Goal: Find specific fact: Find specific page/section

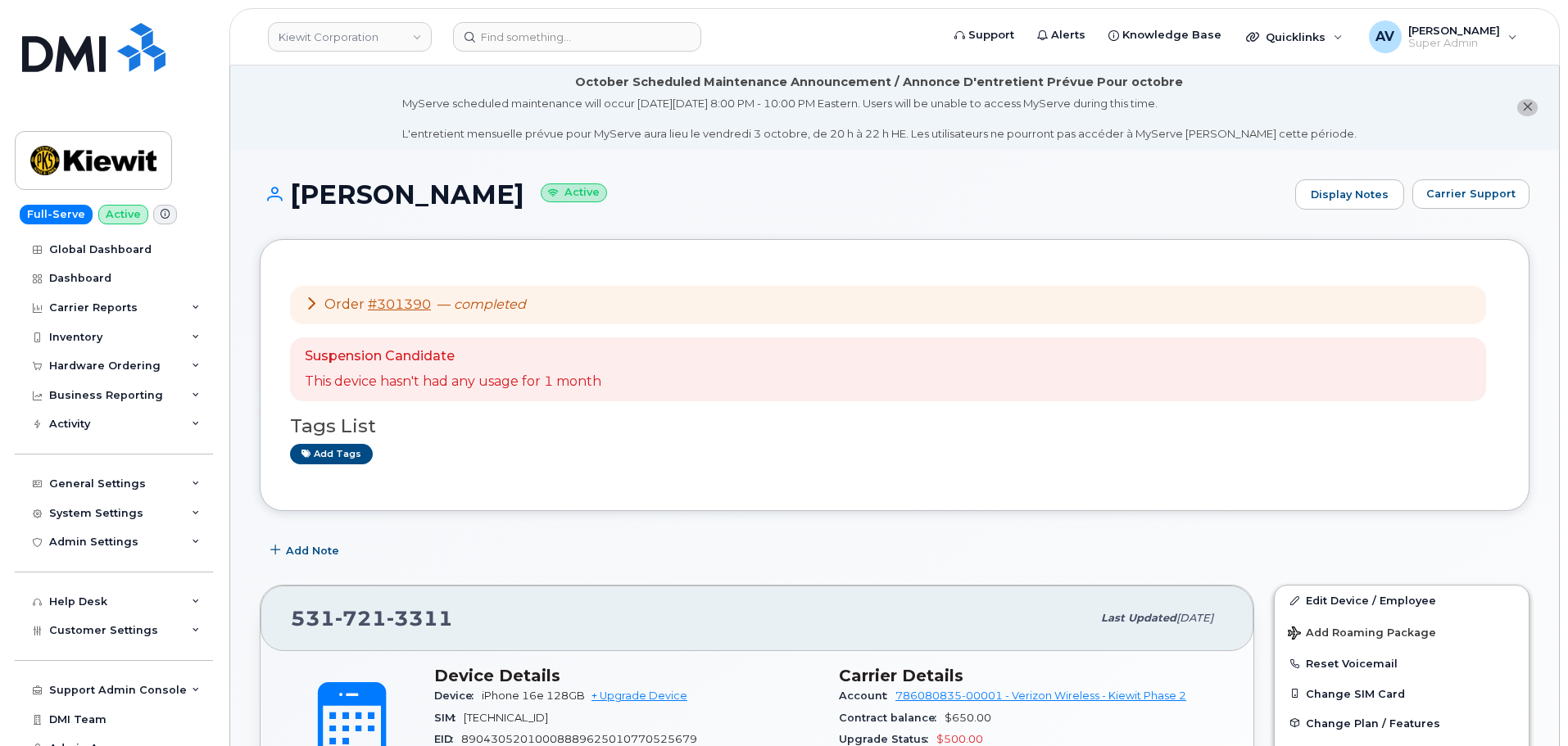
scroll to position [574, 0]
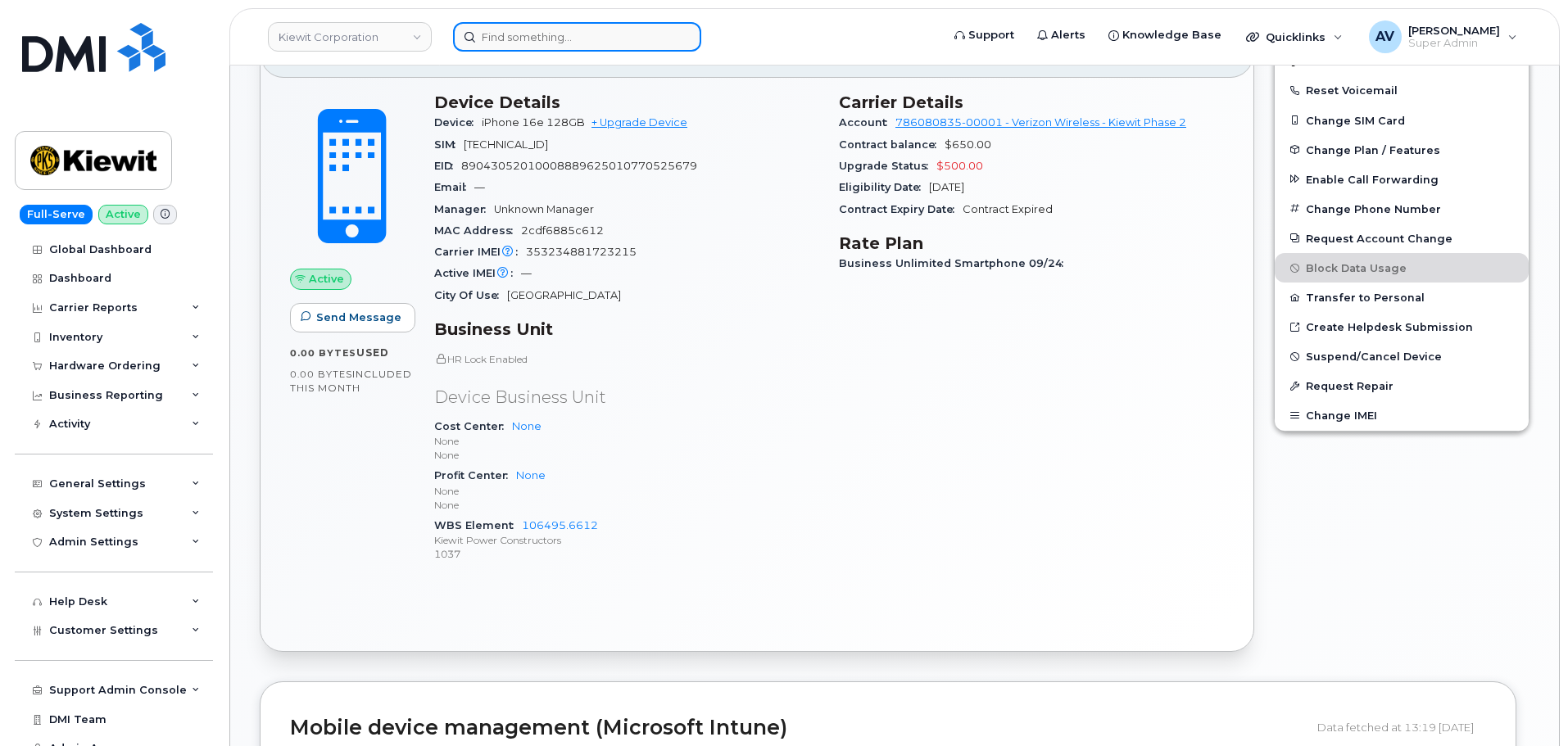
click at [615, 43] on input at bounding box center [577, 36] width 248 height 30
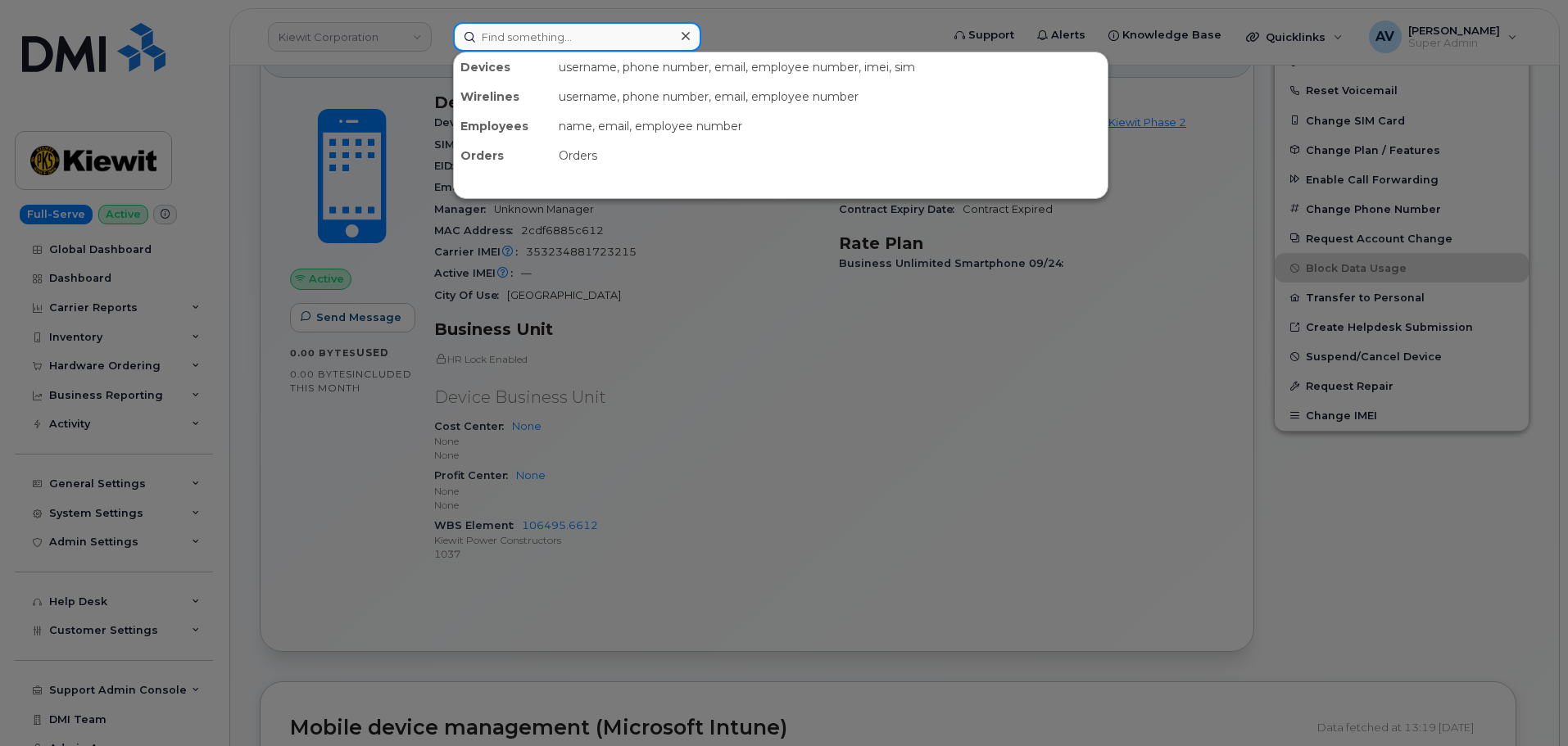
paste input "403-813-9331"
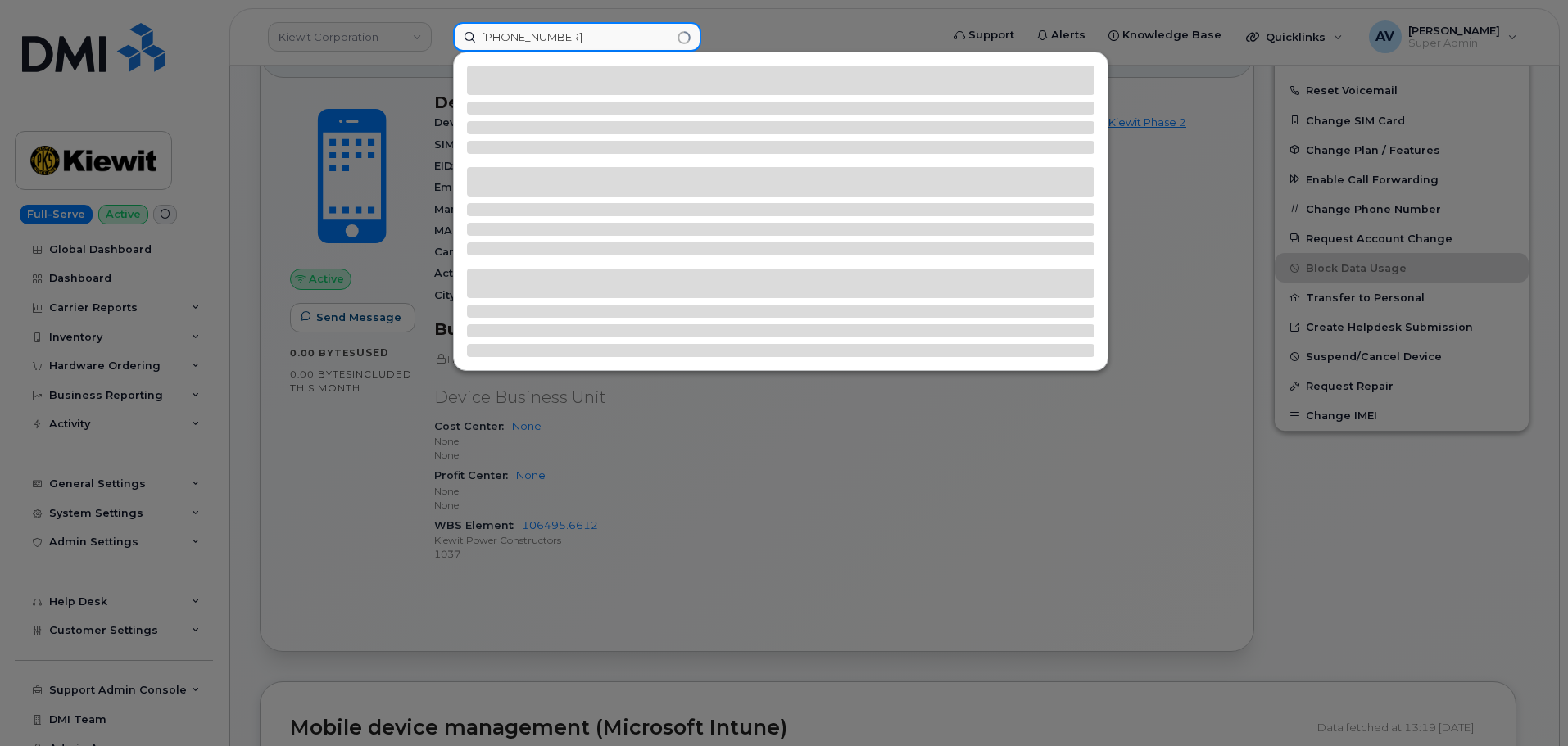
type input "403-813-9331"
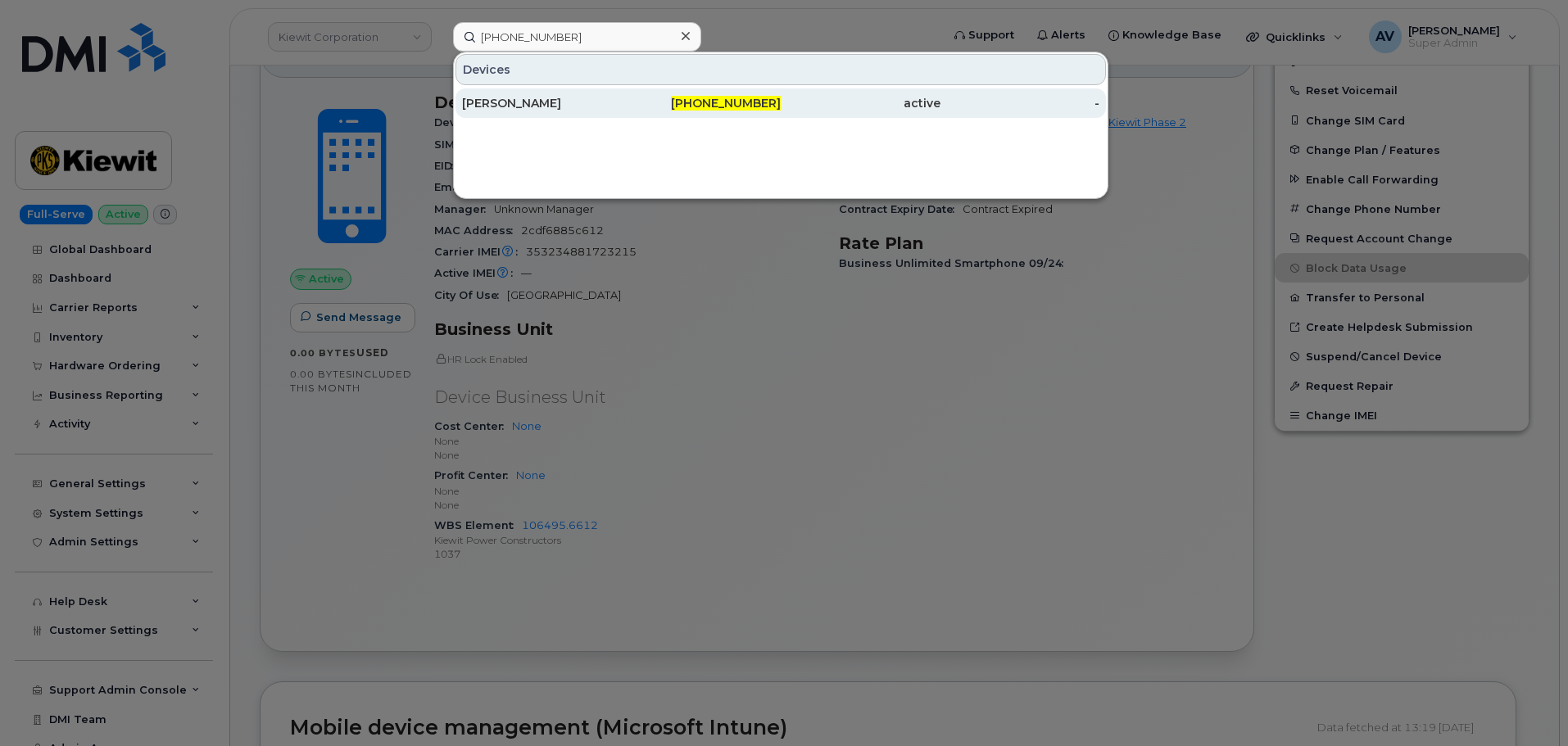
click at [595, 109] on div "Perry McKinlay" at bounding box center [541, 102] width 160 height 16
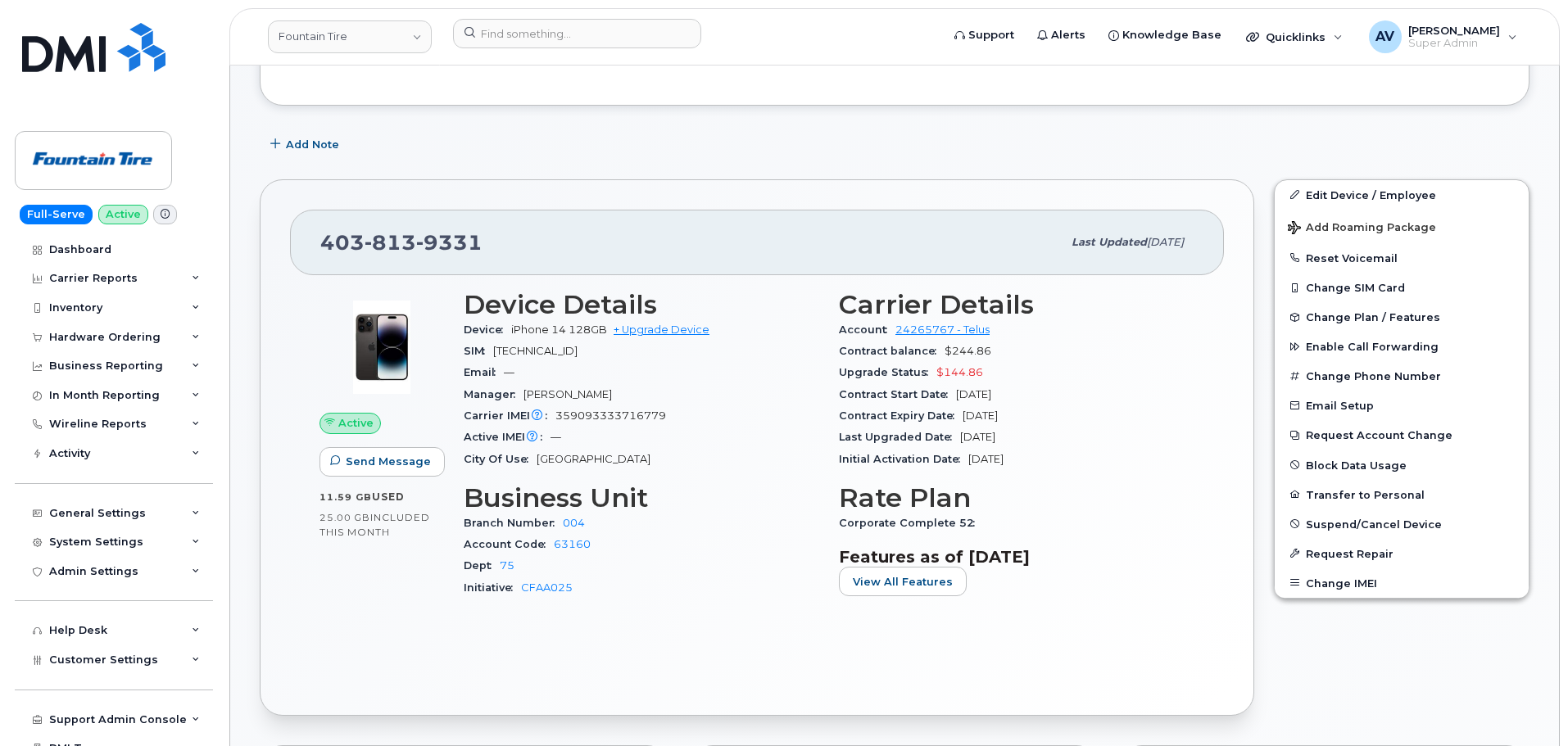
scroll to position [328, 0]
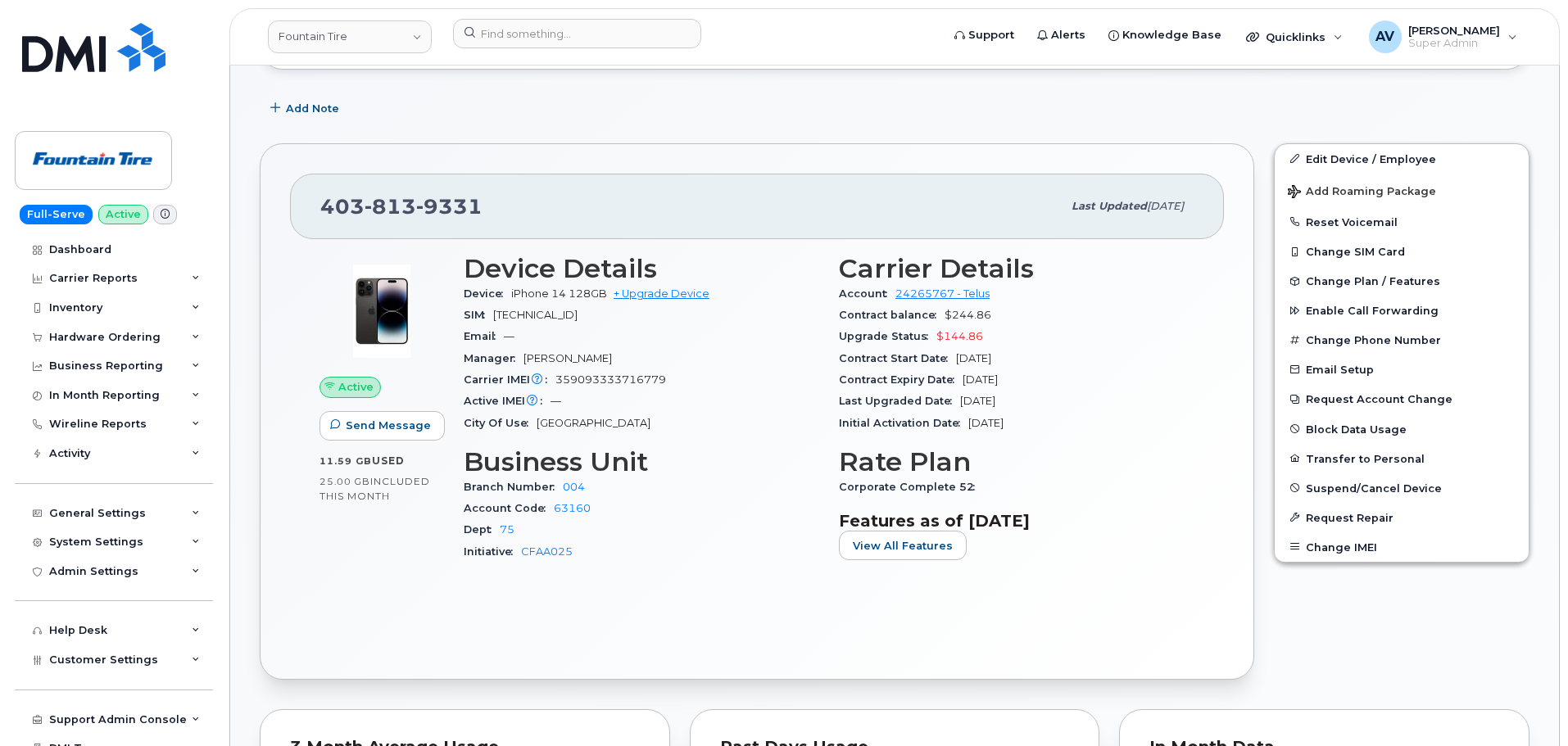
drag, startPoint x: 1039, startPoint y: 378, endPoint x: 840, endPoint y: 378, distance: 199.0
click at [840, 378] on div "Contract Expiry Date [DATE]" at bounding box center [1016, 380] width 355 height 21
drag, startPoint x: 893, startPoint y: 377, endPoint x: 767, endPoint y: 411, distance: 130.5
click at [767, 411] on div "Active IMEI Active IMEI is refreshed daily with a delay of up to 48 hours follo…" at bounding box center [641, 401] width 355 height 21
drag, startPoint x: 839, startPoint y: 378, endPoint x: 1038, endPoint y: 374, distance: 199.0
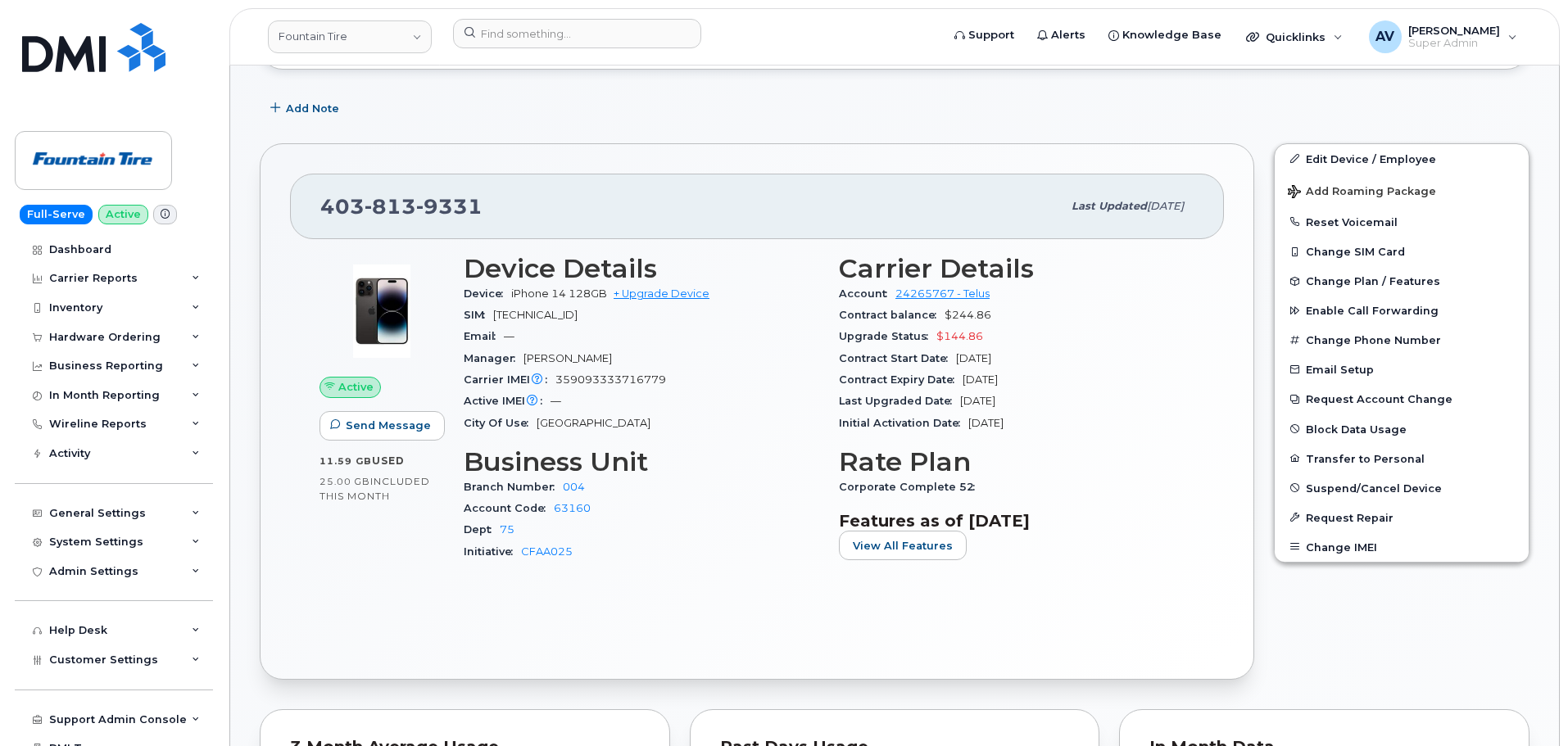
click at [1038, 374] on div "Contract Expiry Date [DATE]" at bounding box center [1016, 380] width 355 height 21
copy div "Contract Expiry Date [DATE]"
click at [561, 33] on input at bounding box center [577, 34] width 248 height 30
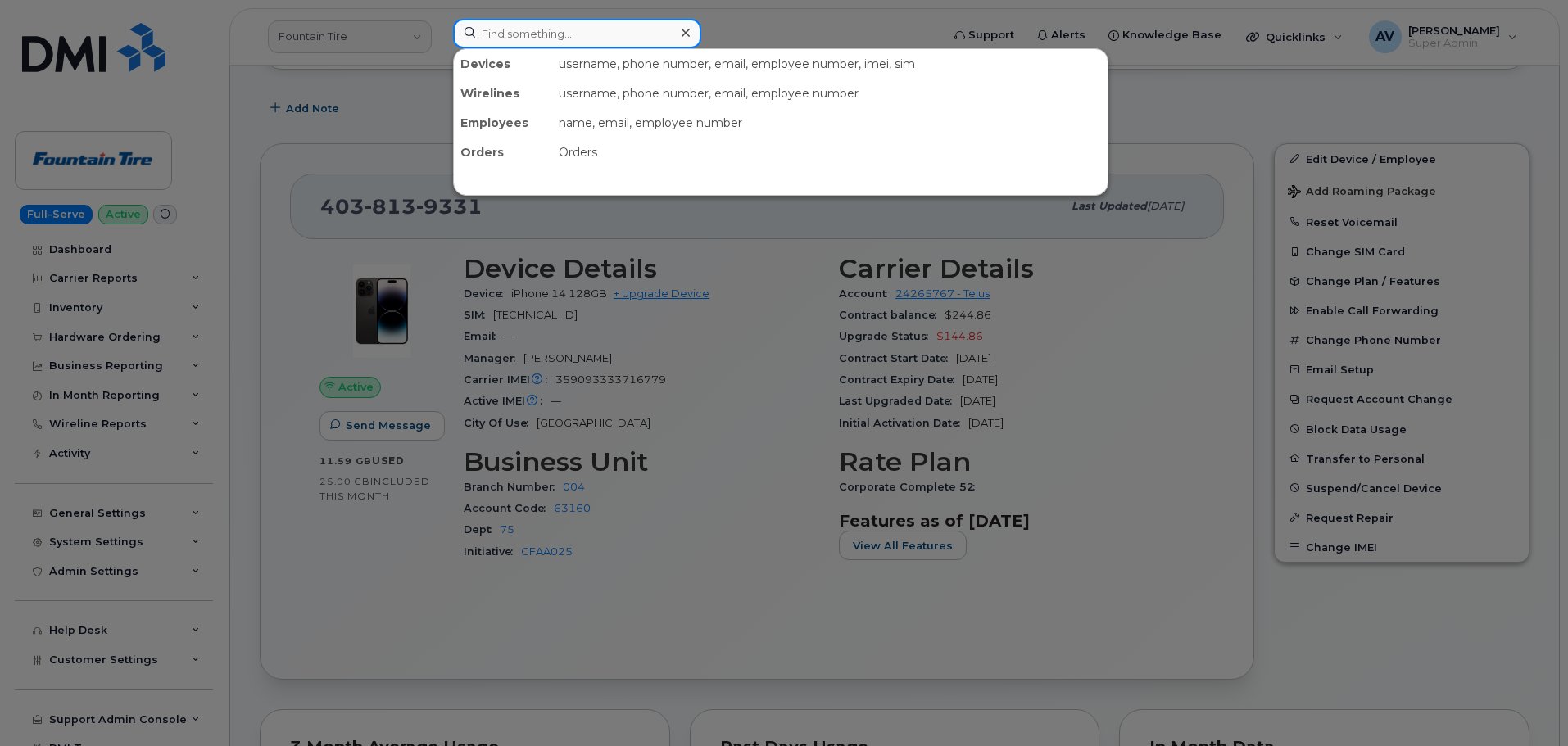
paste input "64381"
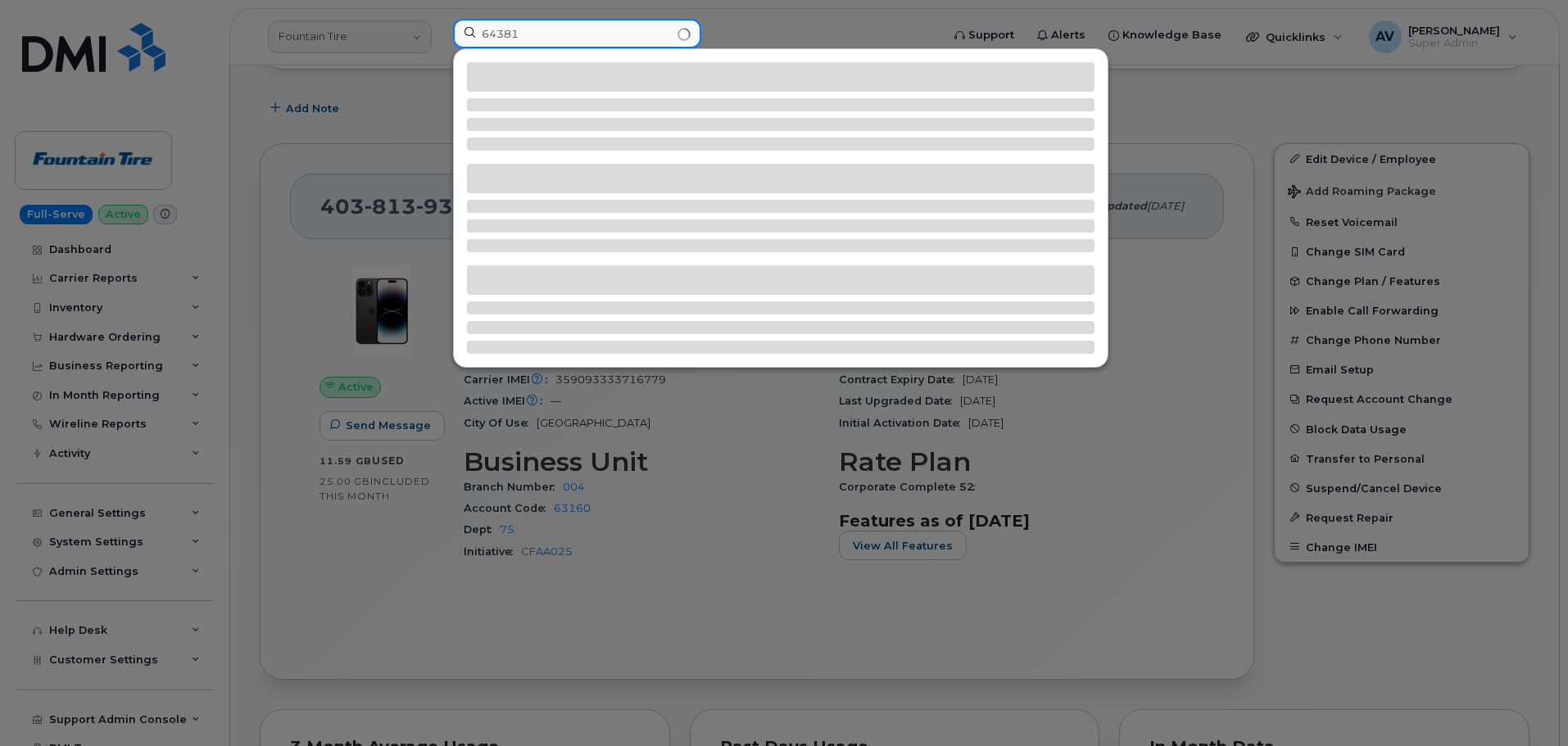
type input "64381"
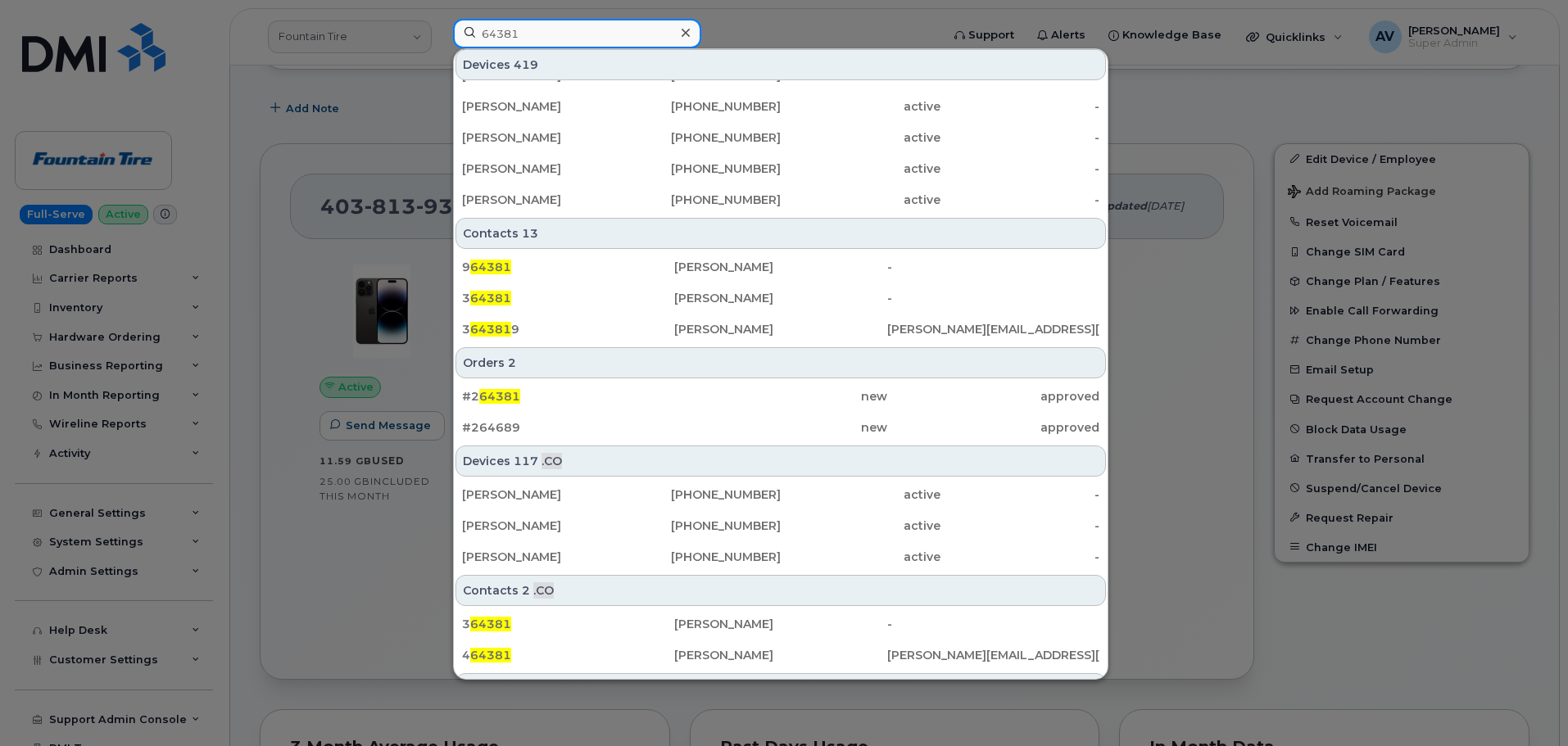
scroll to position [552, 0]
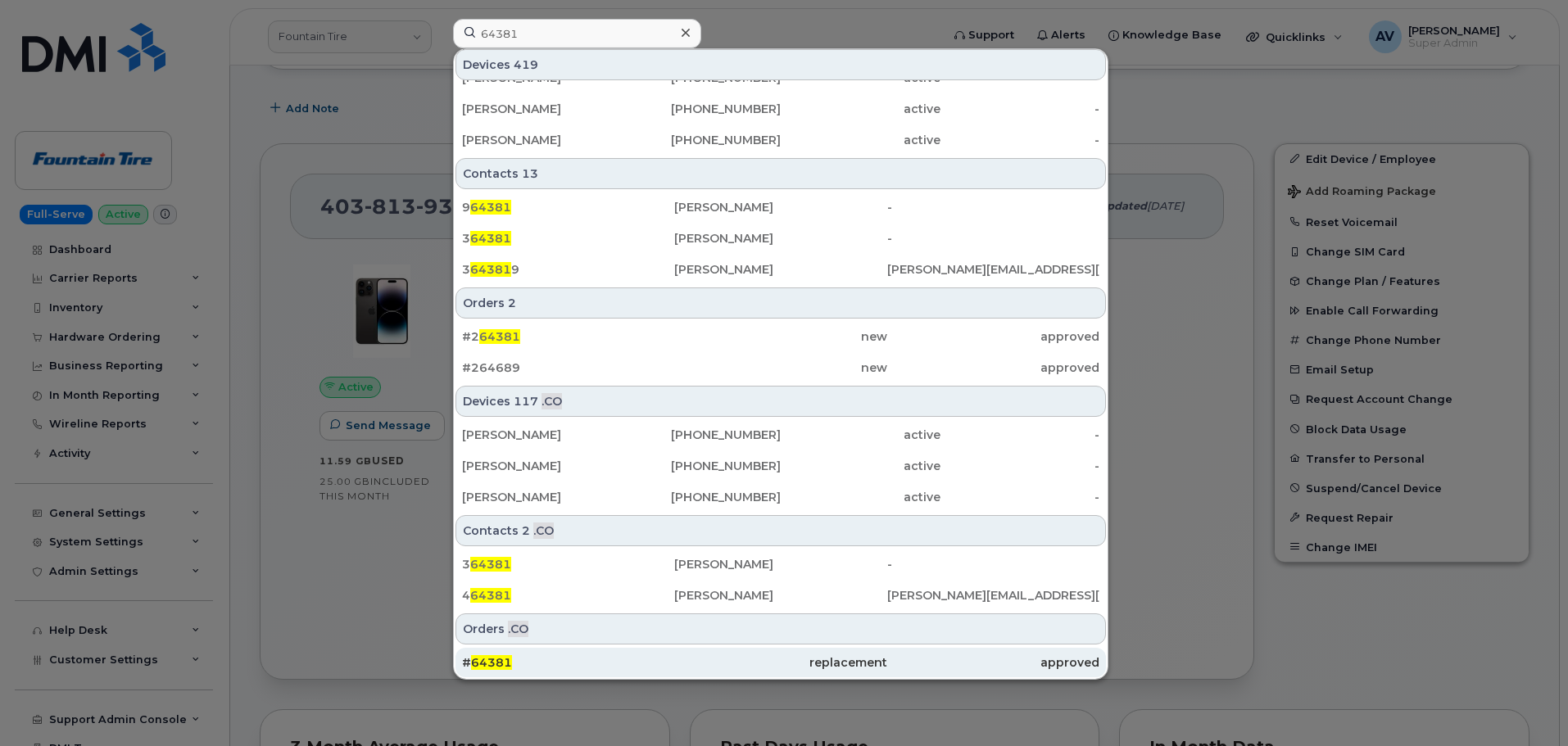
click at [558, 665] on div "# 64381" at bounding box center [568, 662] width 213 height 16
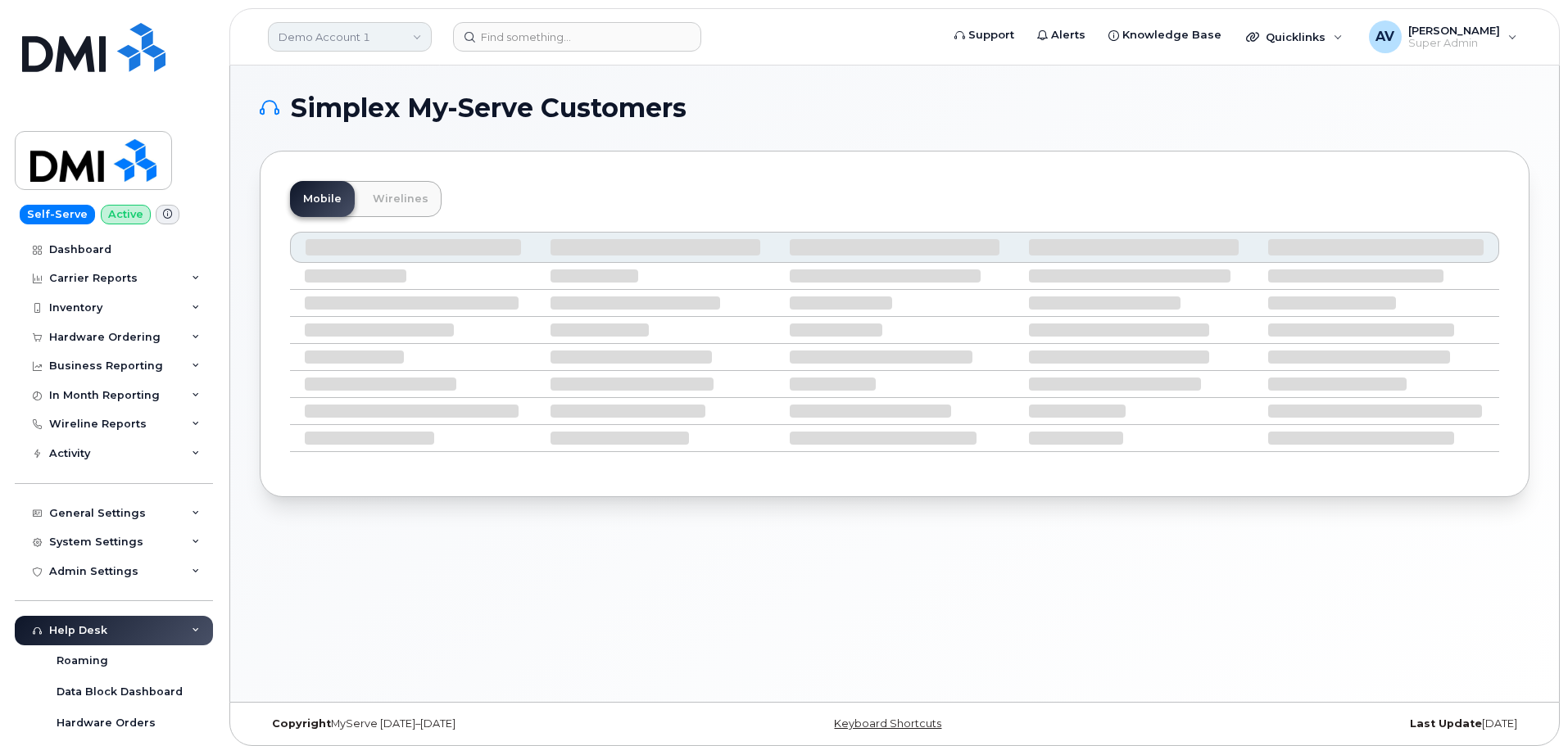
click at [368, 32] on link "Demo Account 1" at bounding box center [350, 36] width 164 height 30
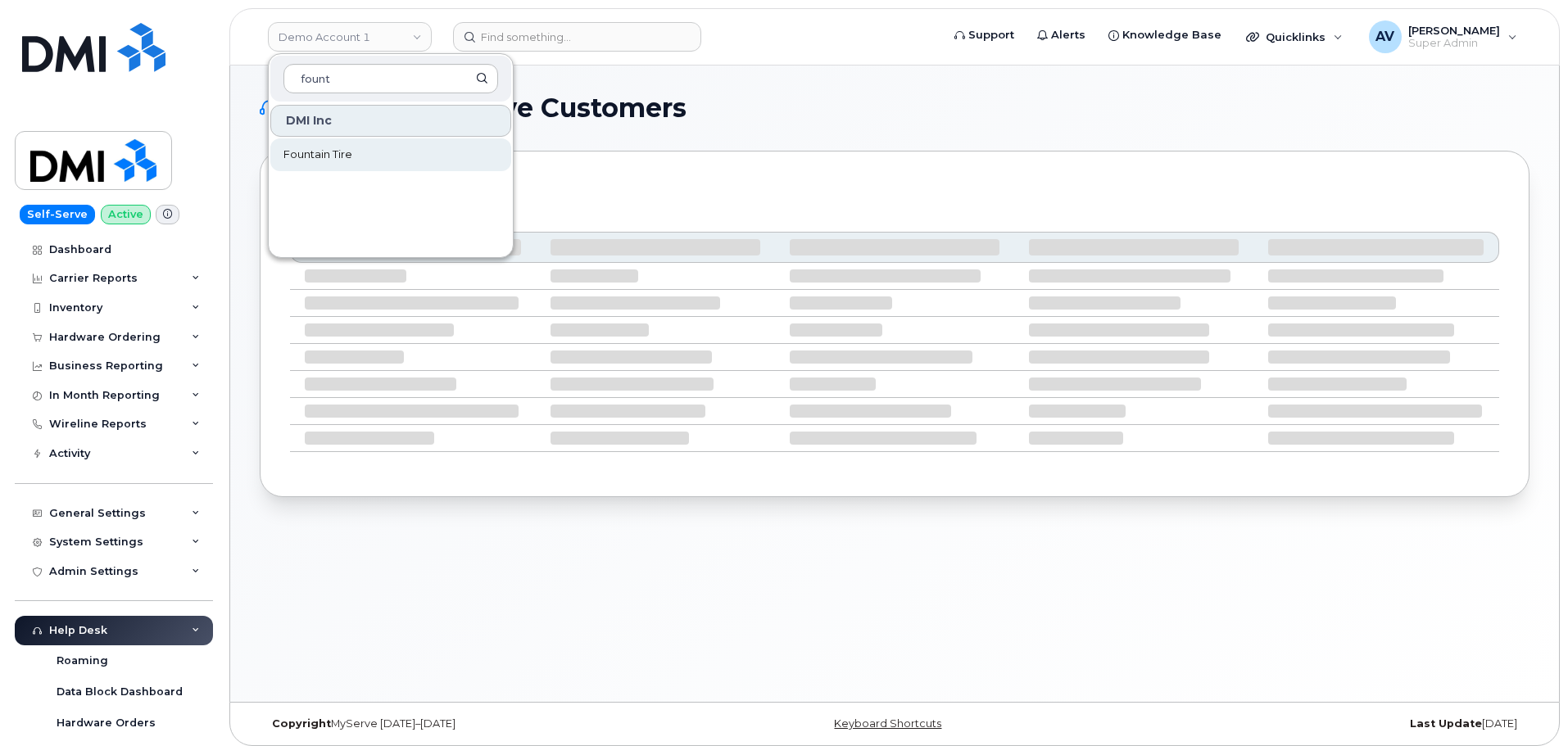
type input "fount"
click at [409, 143] on link "Fountain Tire" at bounding box center [390, 155] width 240 height 33
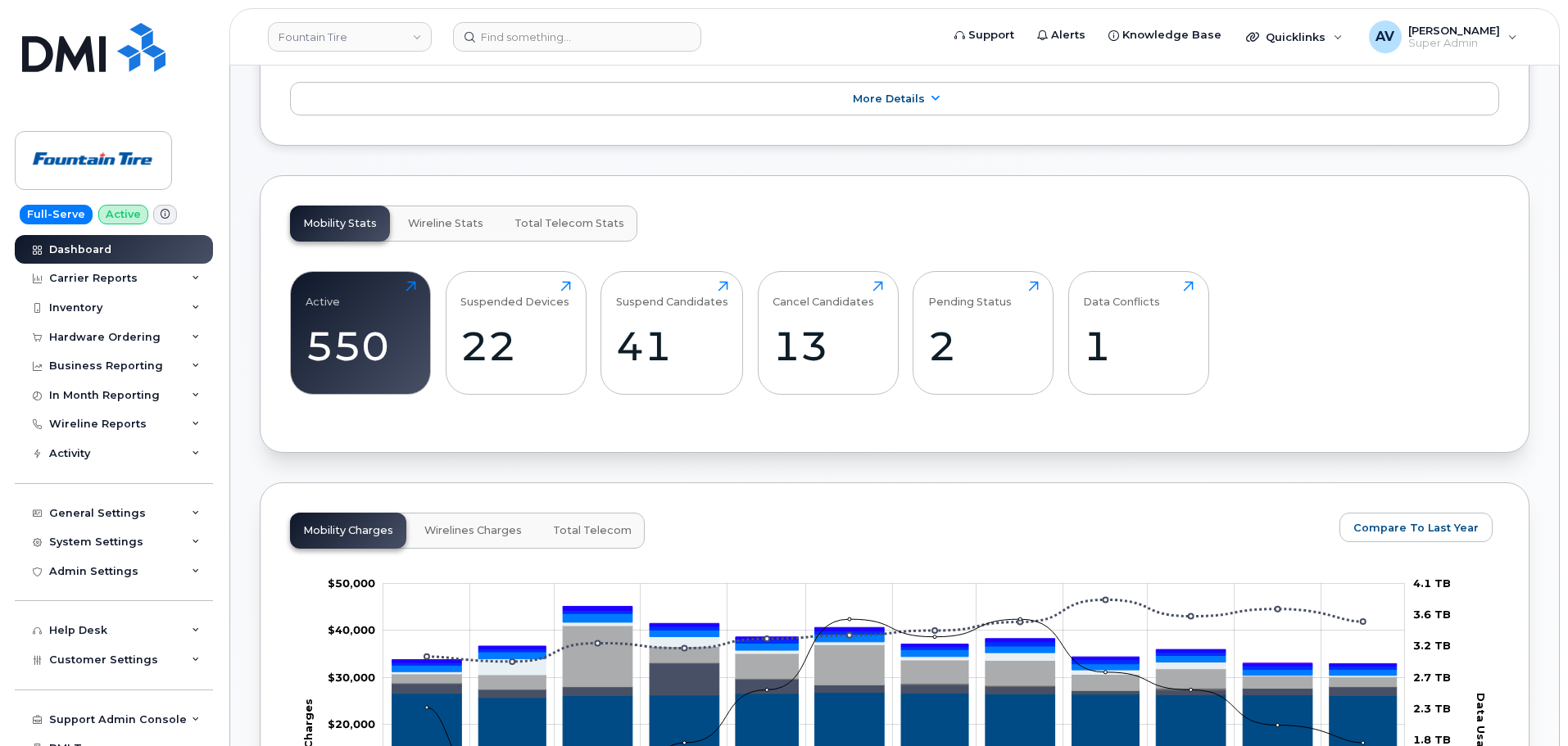
scroll to position [655, 0]
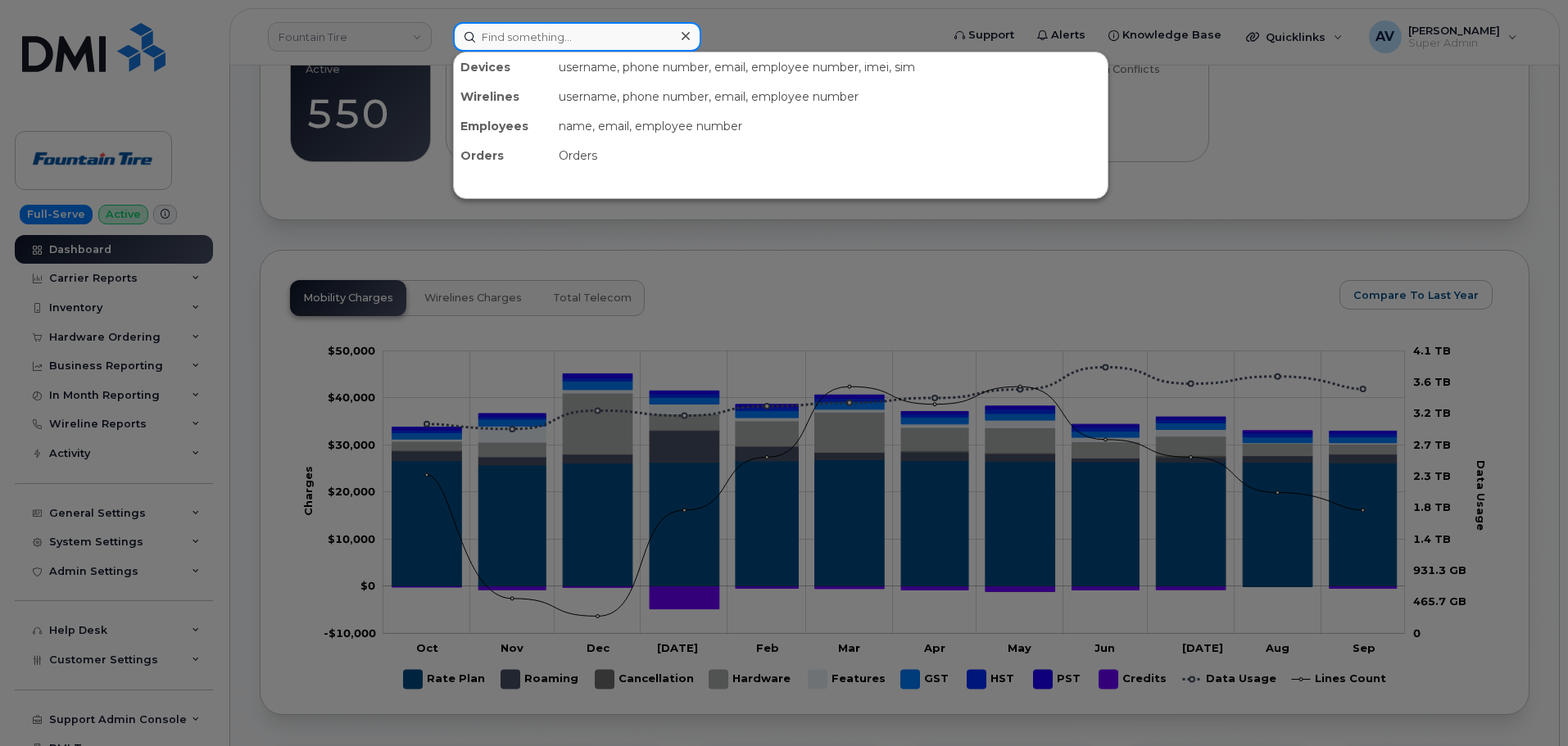
click at [560, 39] on input at bounding box center [577, 36] width 248 height 30
paste input "Stephanie.Proseilo@FountainTire.com"
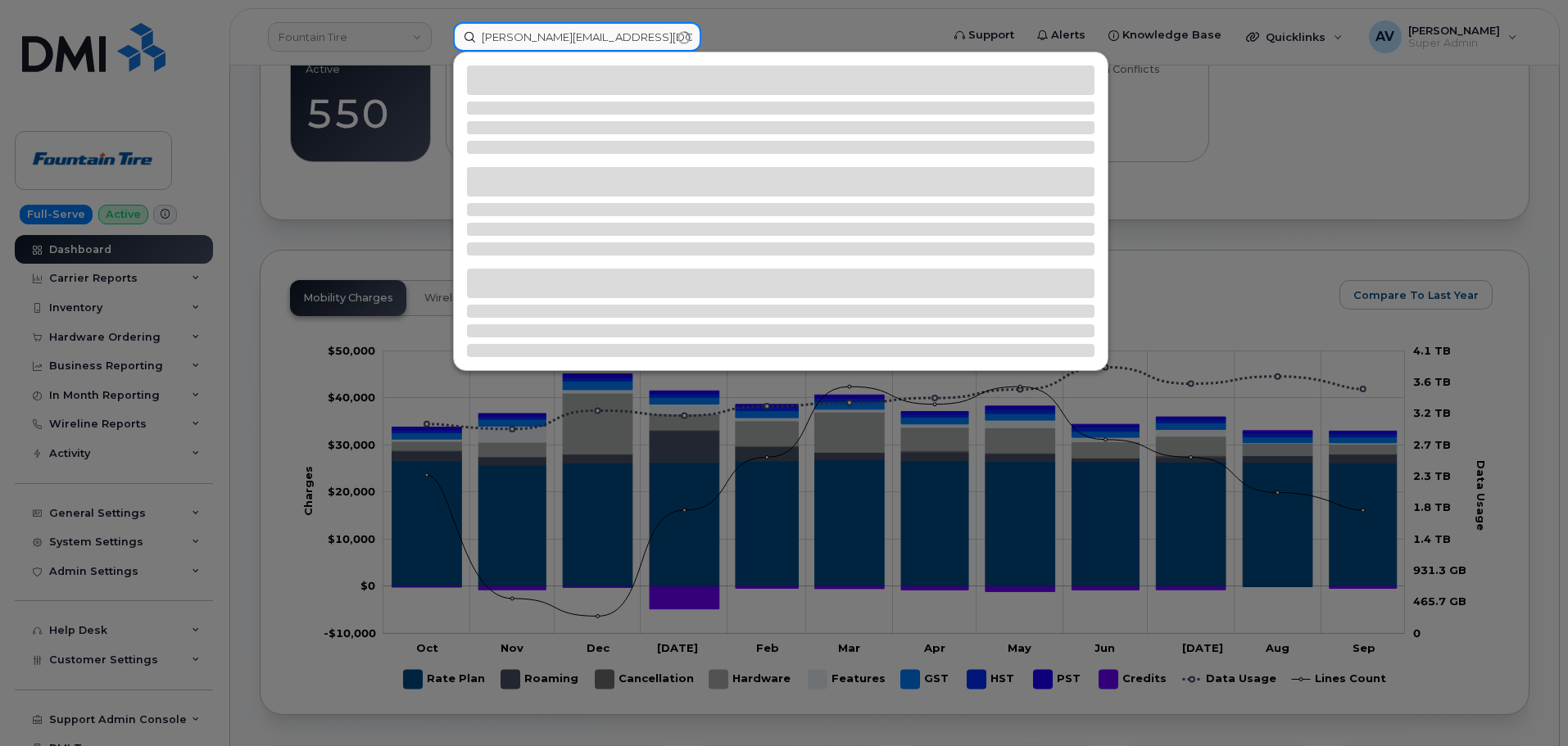
type input "Stephanie.Proseilo@FountainTire.com"
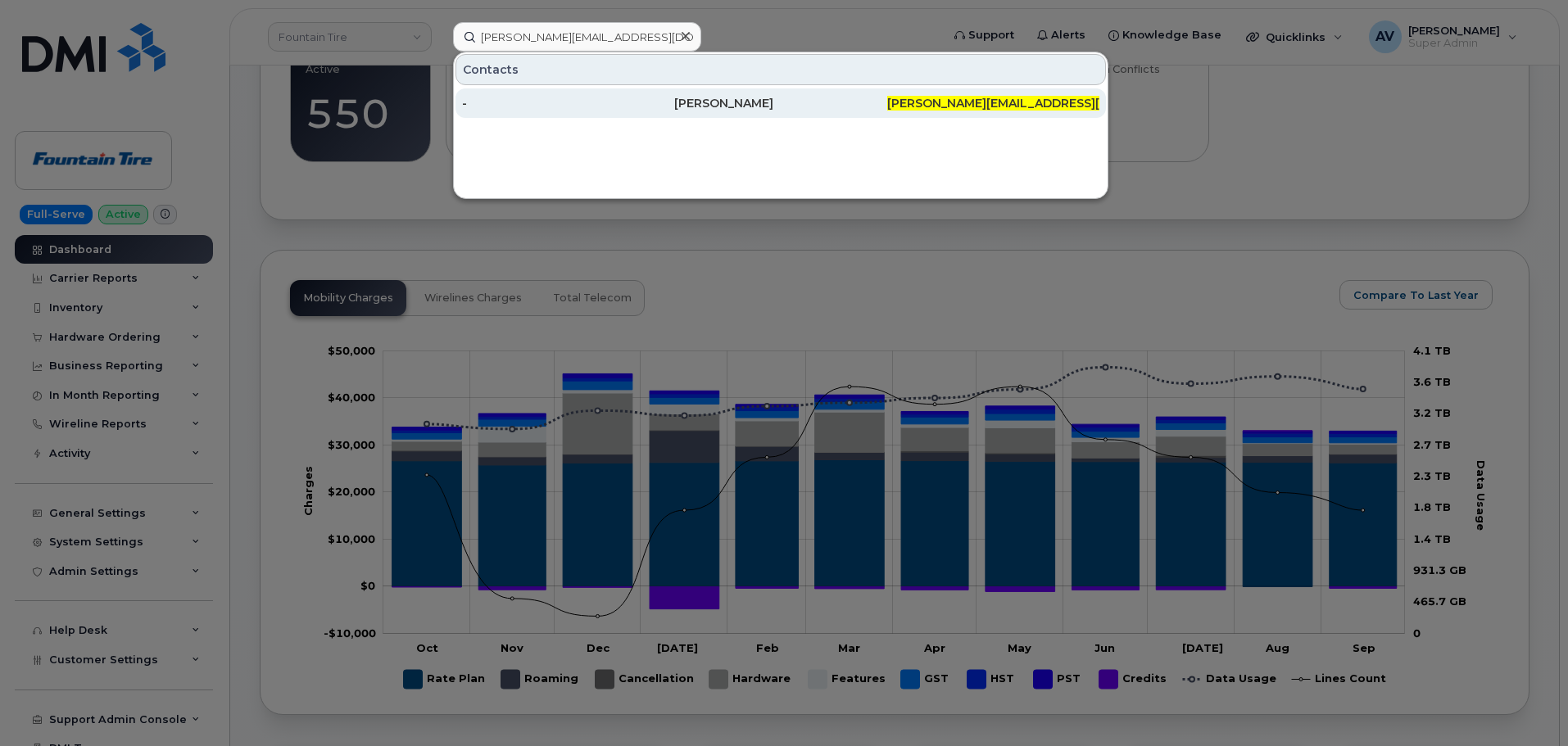
click at [705, 103] on div "Stephanie Proseilo" at bounding box center [781, 102] width 213 height 16
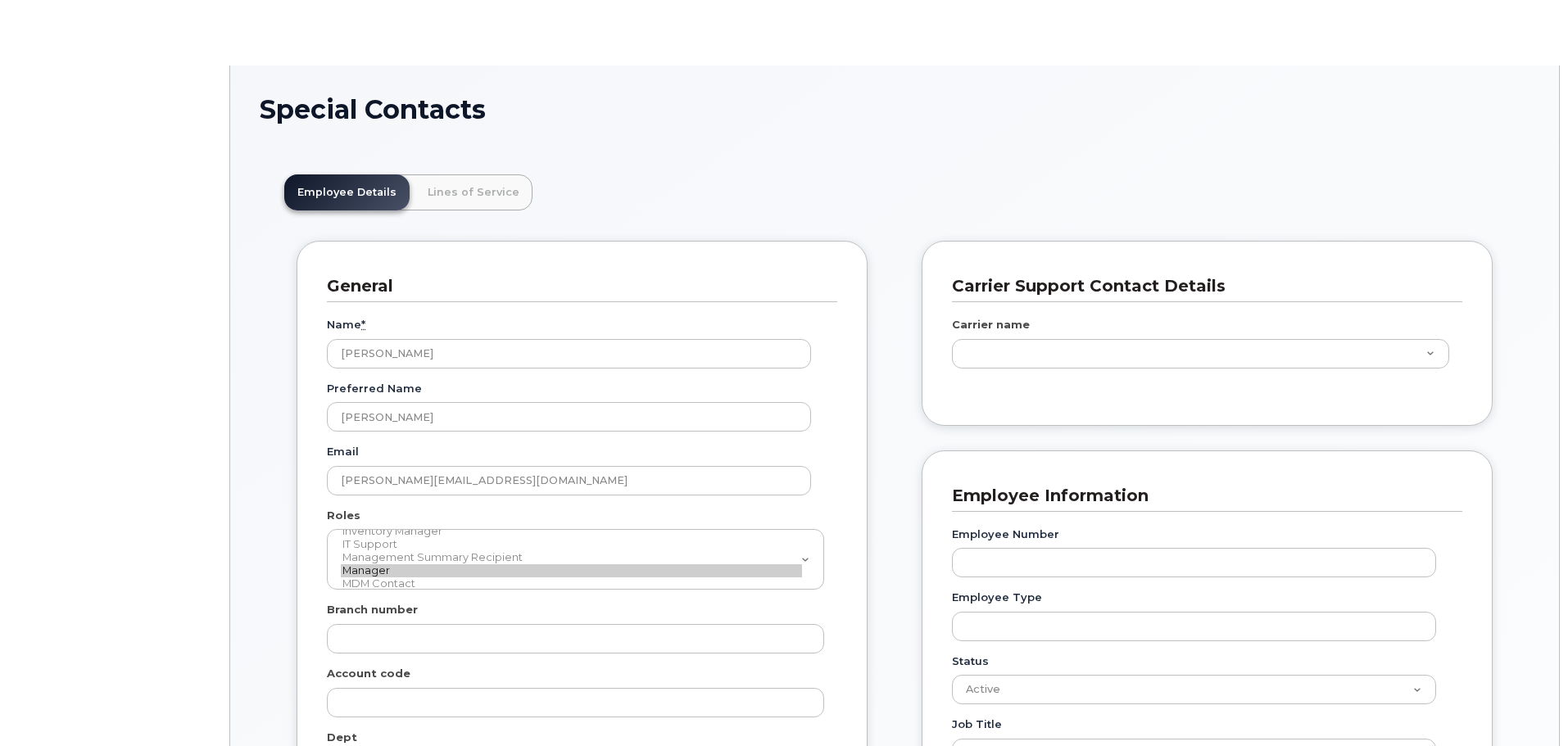
scroll to position [127, 0]
type input "512"
type input "9439"
type input "1374"
type input "9503"
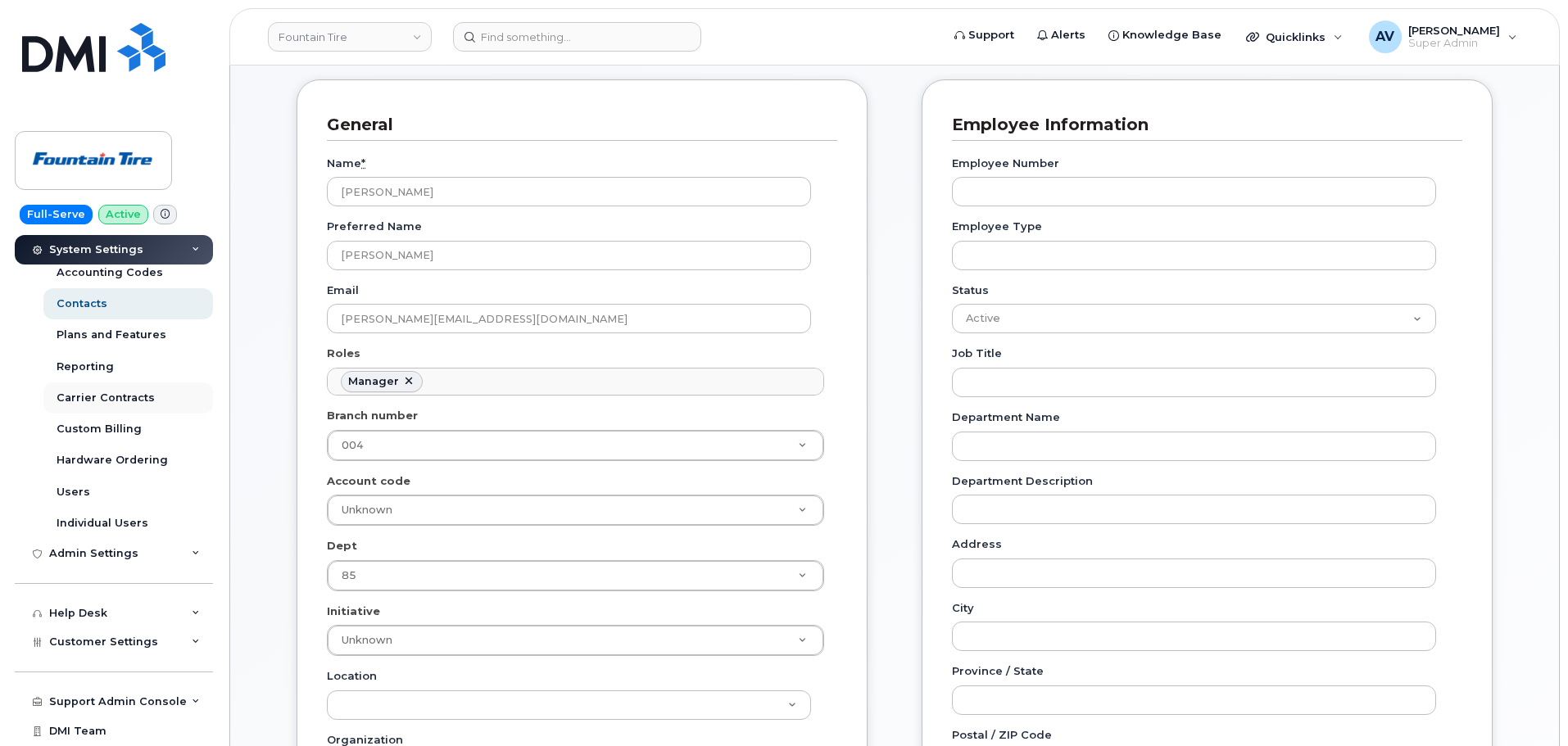
scroll to position [328, 0]
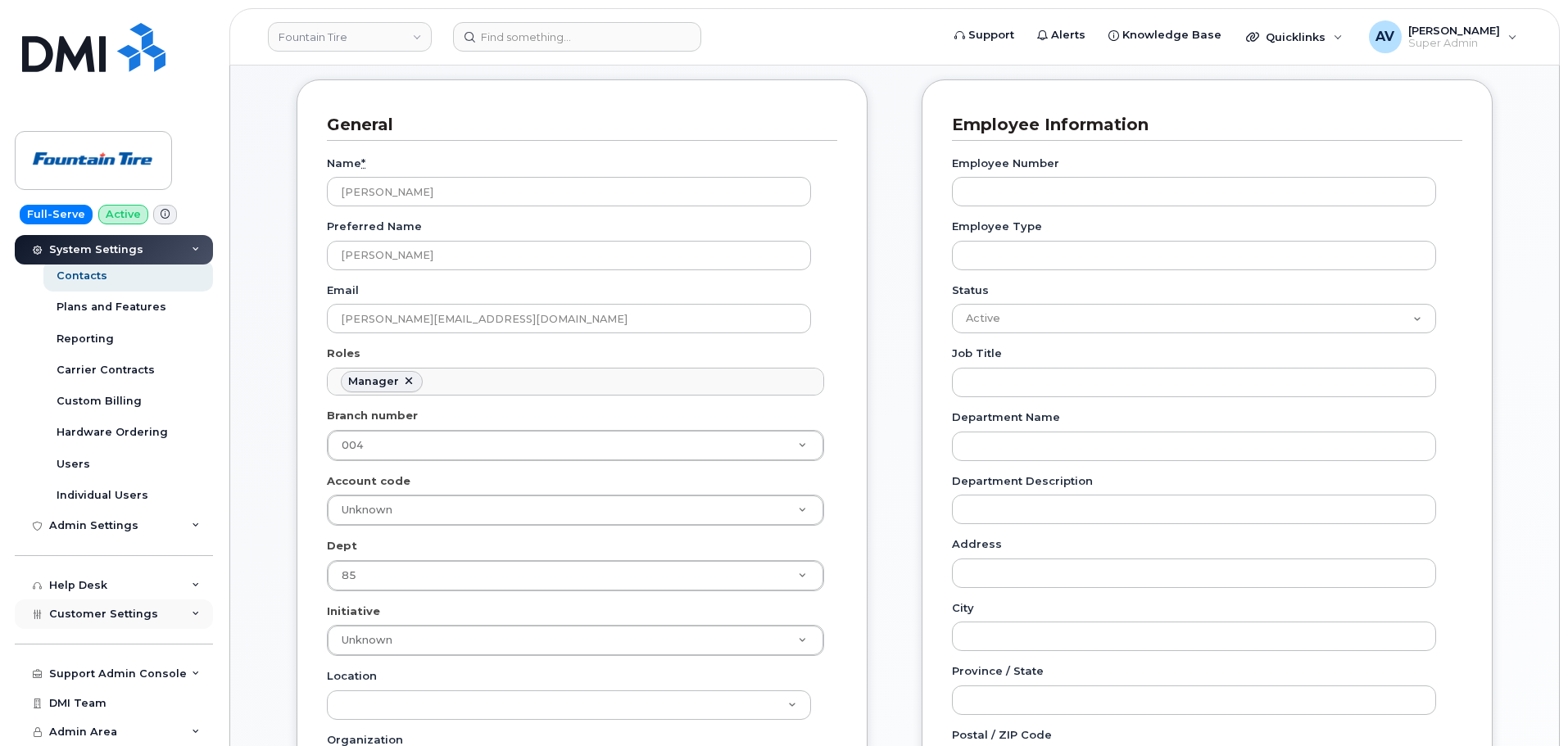
click at [192, 616] on icon at bounding box center [195, 614] width 9 height 9
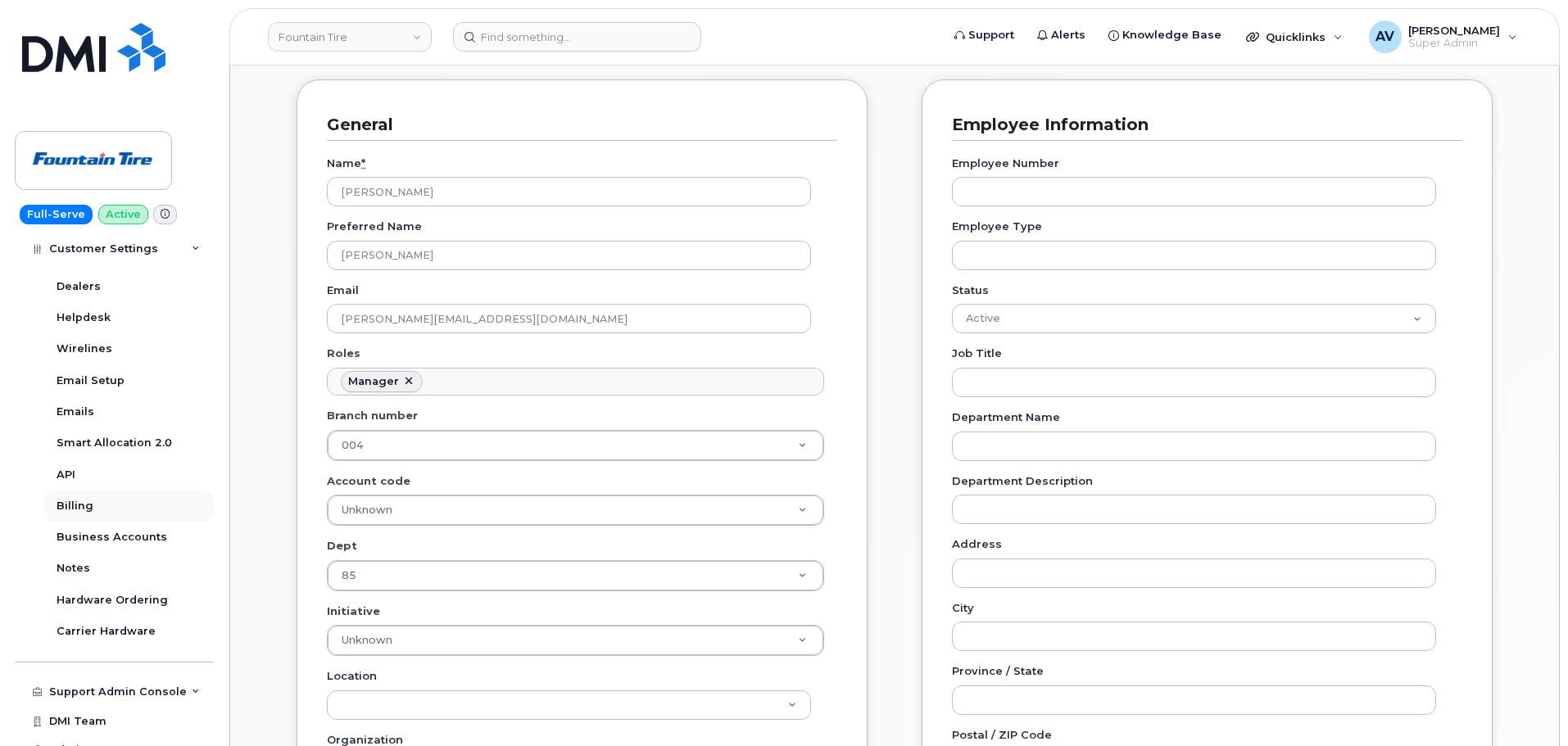
scroll to position [798, 0]
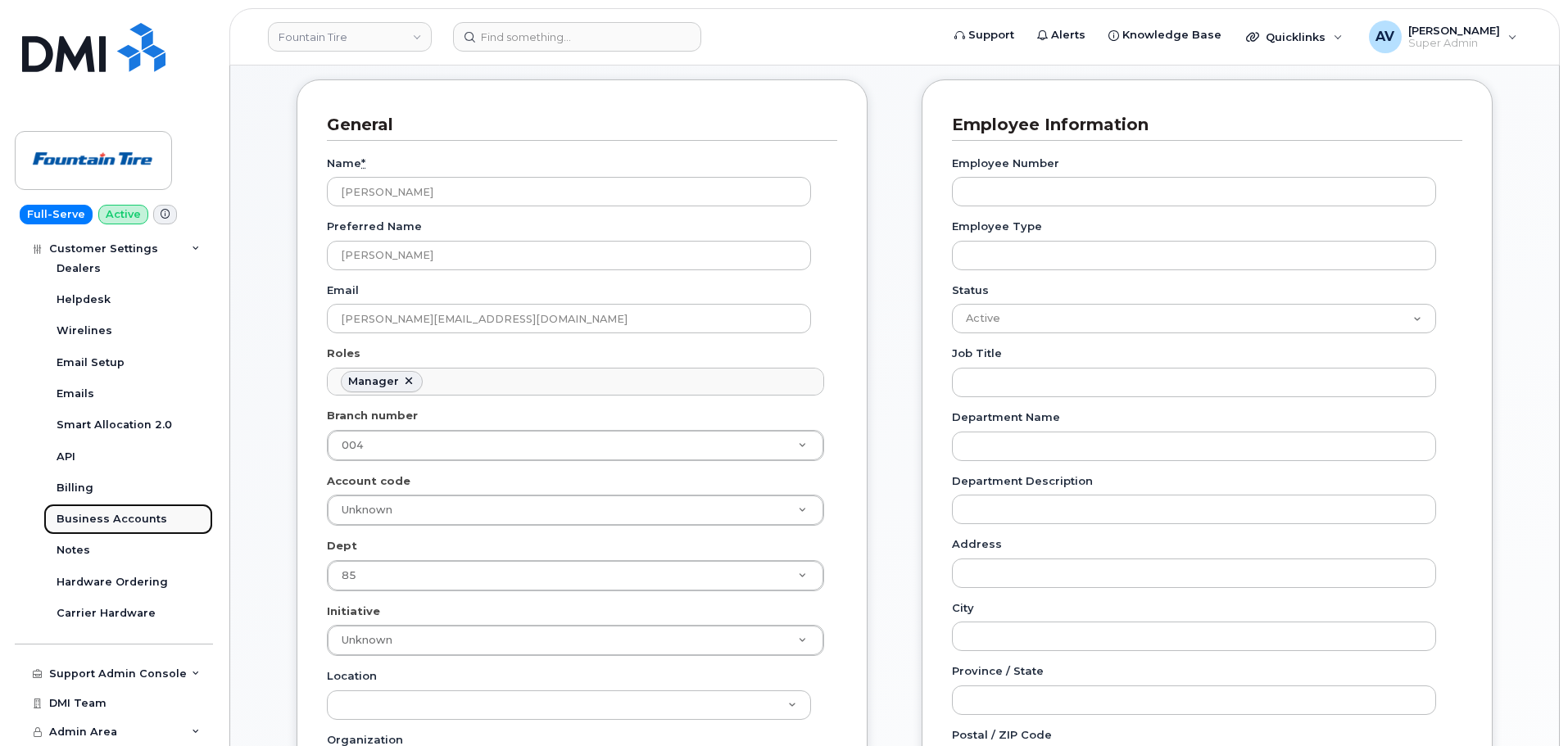
click at [141, 520] on div "Business Accounts" at bounding box center [111, 519] width 110 height 14
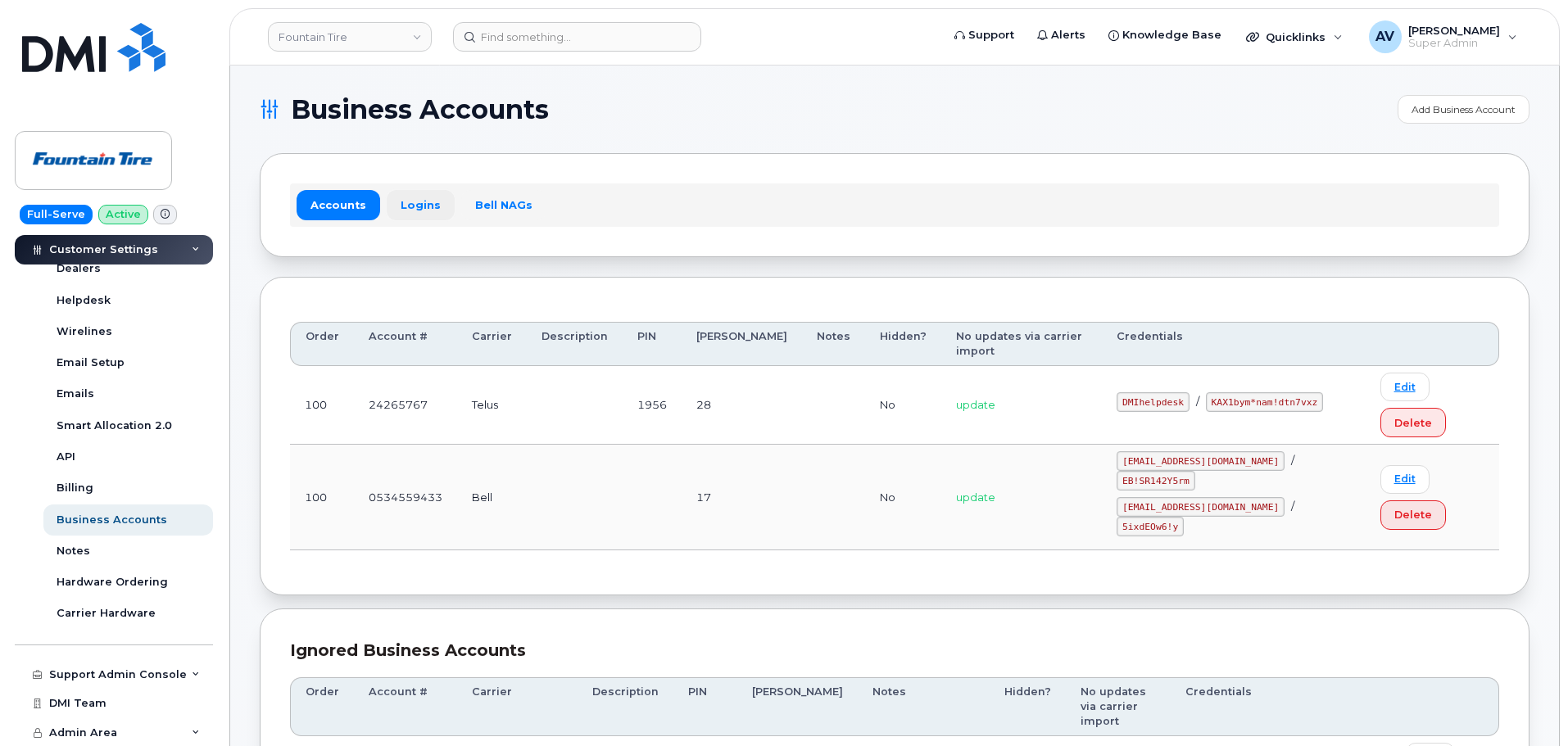
click at [422, 208] on link "Logins" at bounding box center [420, 204] width 68 height 30
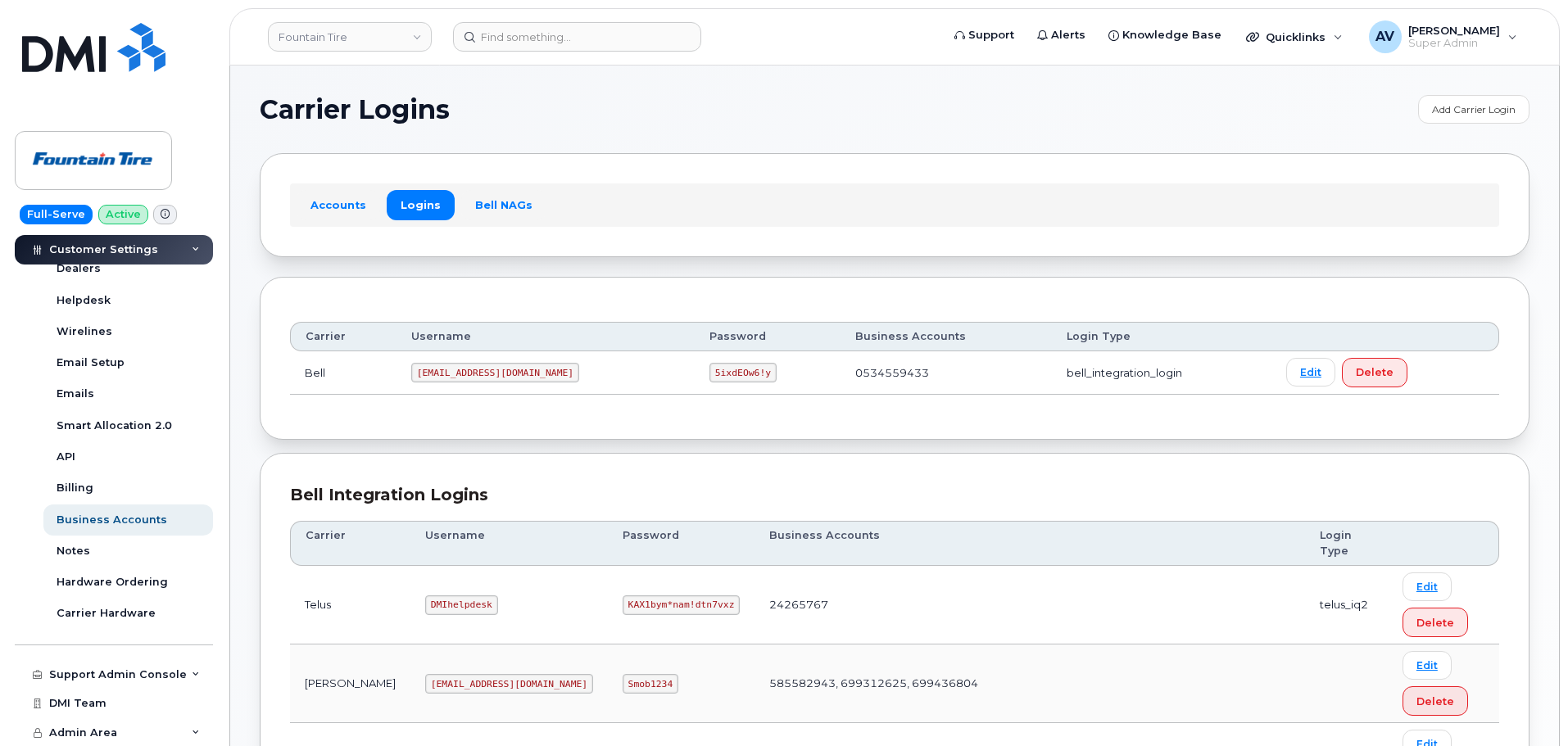
click at [479, 371] on code "1Founta@myserve.ca" at bounding box center [494, 373] width 168 height 20
copy code "1Founta@myserve.ca"
click at [710, 370] on code "5ixdEOw6!y" at bounding box center [743, 373] width 67 height 20
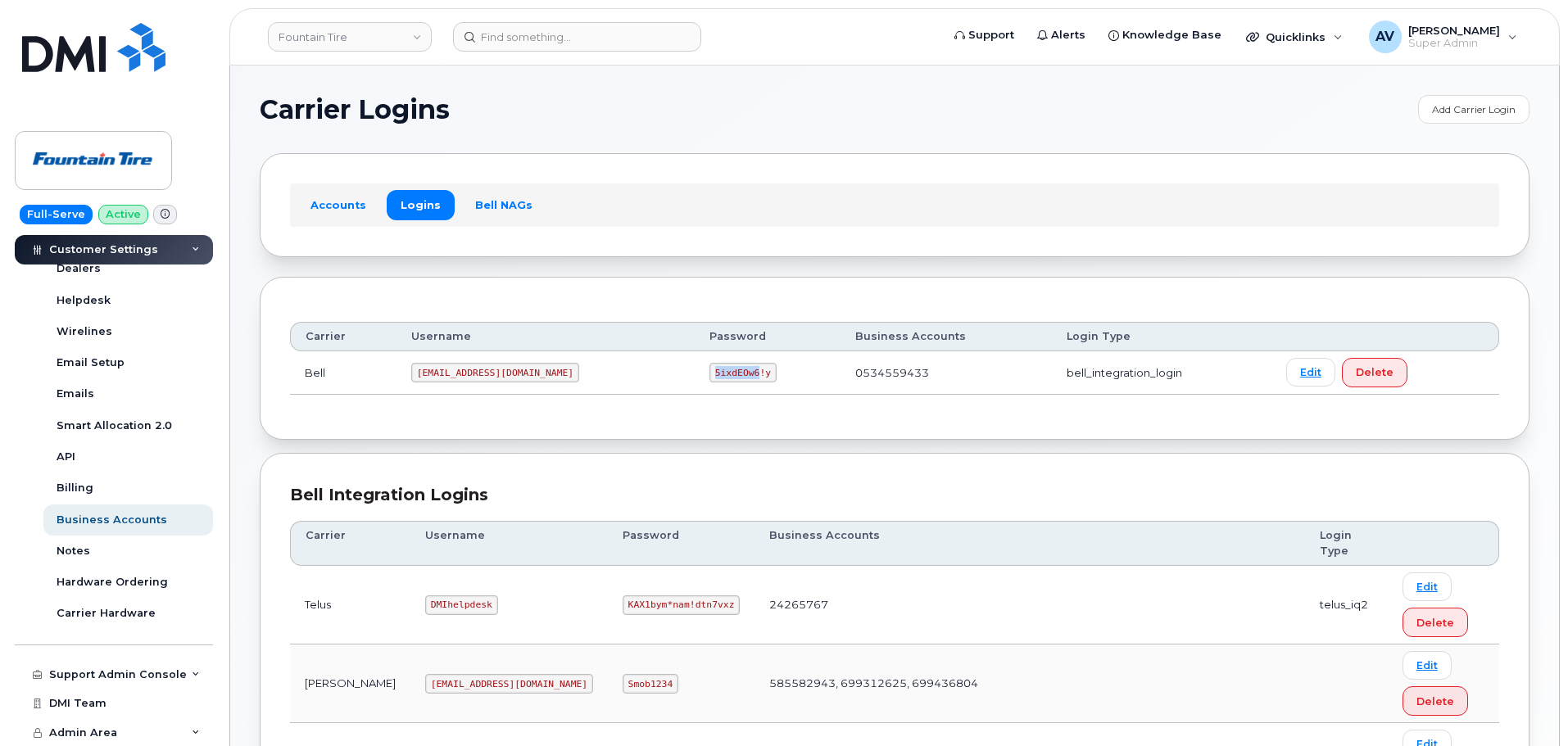
click at [710, 370] on code "5ixdEOw6!y" at bounding box center [743, 373] width 67 height 20
copy code "5ixdEOw6!y"
click at [473, 369] on code "1Founta@myserve.ca" at bounding box center [494, 373] width 168 height 20
click at [473, 371] on code "1Founta@myserve.ca" at bounding box center [494, 373] width 168 height 20
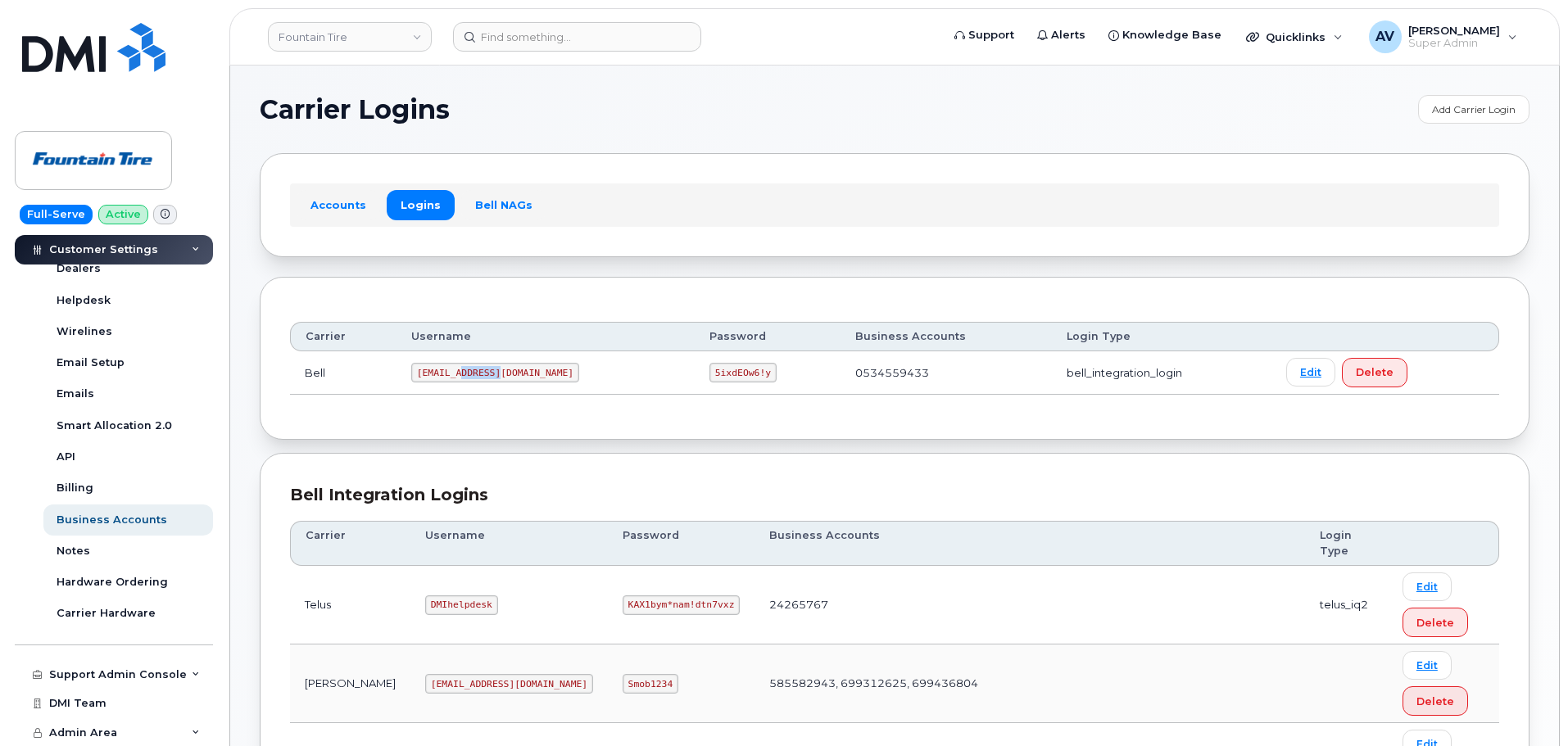
click at [473, 371] on code "1Founta@myserve.ca" at bounding box center [494, 373] width 168 height 20
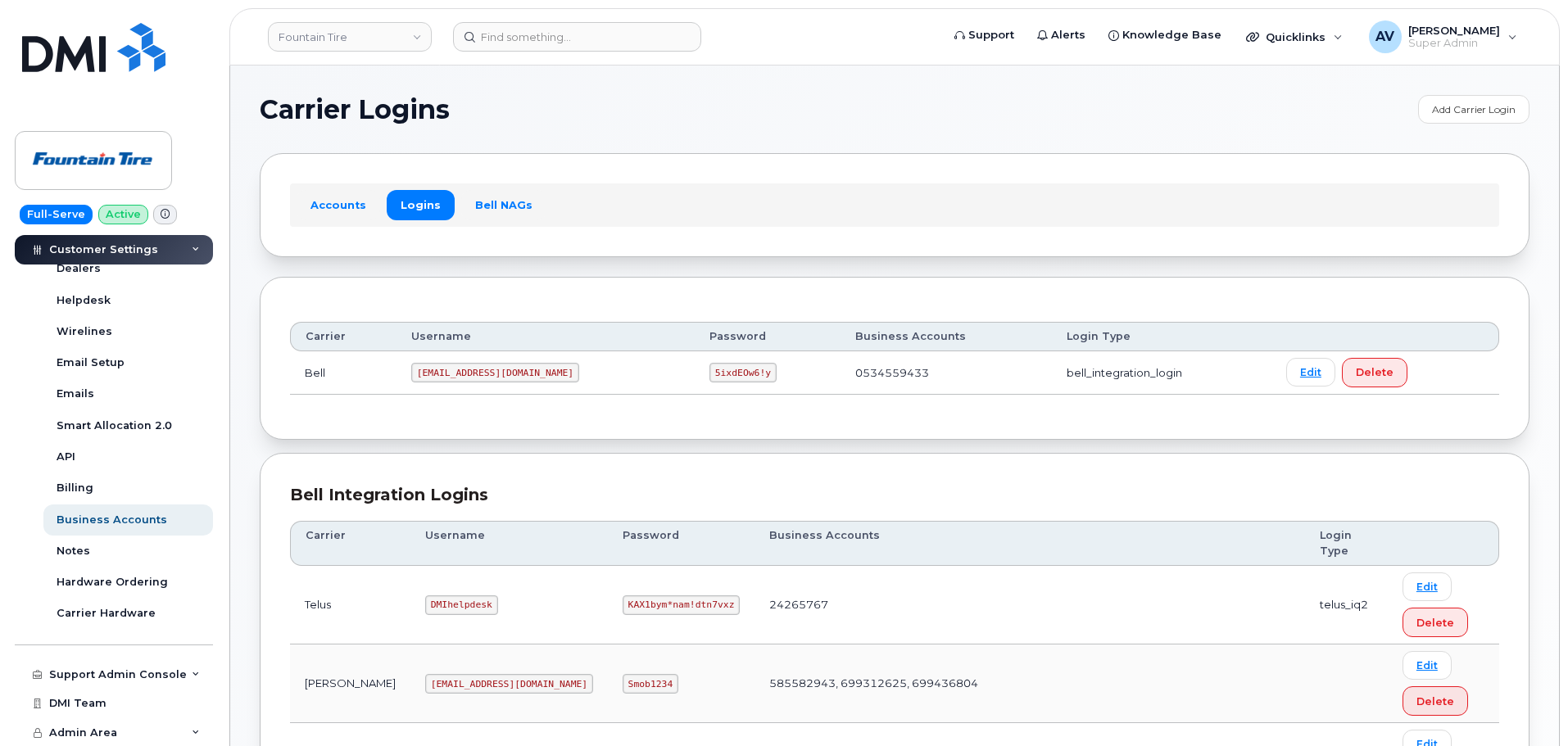
click at [710, 367] on code "5ixdEOw6!y" at bounding box center [743, 373] width 67 height 20
copy code "5ixdEOw6!y"
